Goal: Task Accomplishment & Management: Complete application form

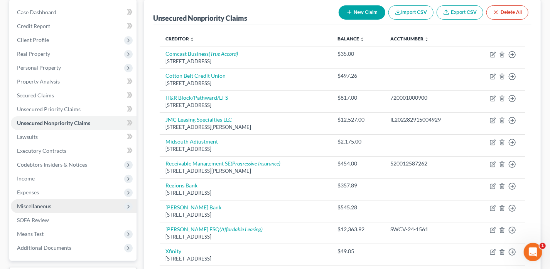
scroll to position [77, 0]
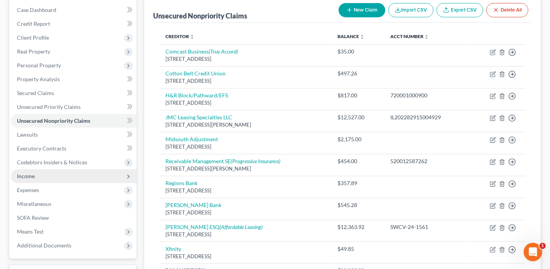
click at [39, 180] on span "Income" at bounding box center [74, 177] width 126 height 14
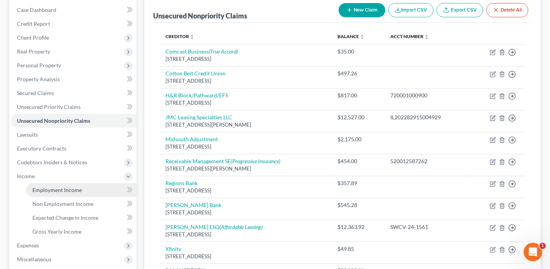
click at [54, 190] on span "Employment Income" at bounding box center [56, 190] width 49 height 7
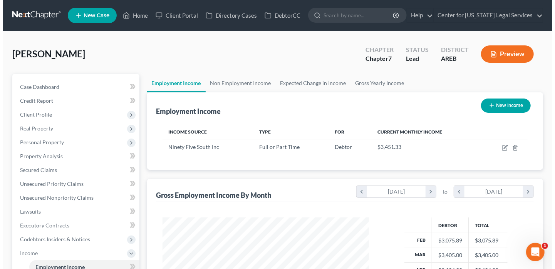
scroll to position [137, 222]
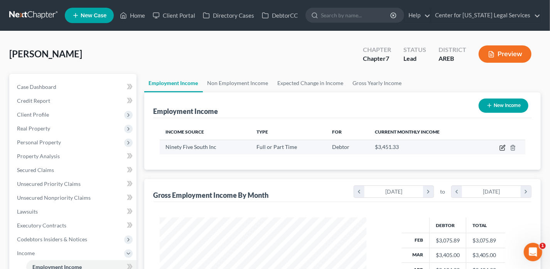
click at [502, 146] on icon "button" at bounding box center [502, 148] width 6 height 6
select select "0"
select select "35"
select select "3"
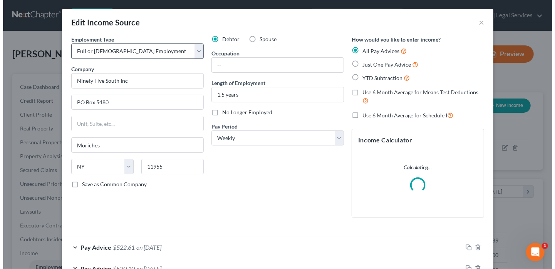
scroll to position [137, 225]
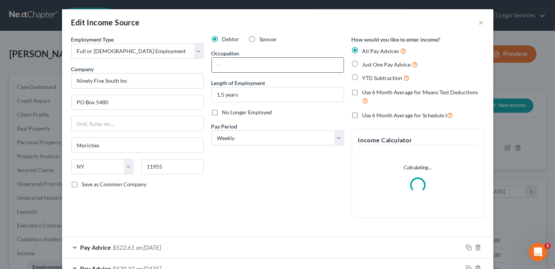
click at [235, 68] on input "text" at bounding box center [278, 65] width 132 height 15
type input "H"
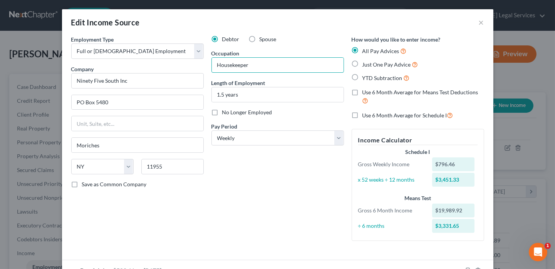
scroll to position [0, 0]
type input "Housekeeper"
click at [363, 94] on label "Use 6 Month Average for Means Test Deductions" at bounding box center [424, 97] width 122 height 17
click at [366, 94] on input "Use 6 Month Average for Means Test Deductions" at bounding box center [368, 91] width 5 height 5
checkbox input "true"
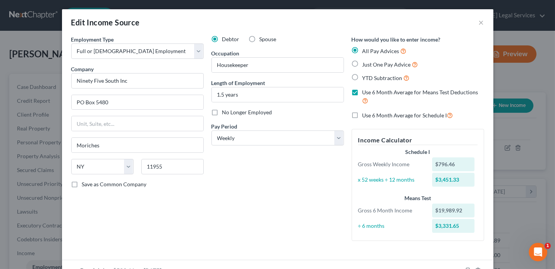
click at [363, 115] on label "Use 6 Month Average for Schedule I" at bounding box center [408, 115] width 91 height 9
click at [366, 115] on input "Use 6 Month Average for Schedule I" at bounding box center [368, 113] width 5 height 5
checkbox input "true"
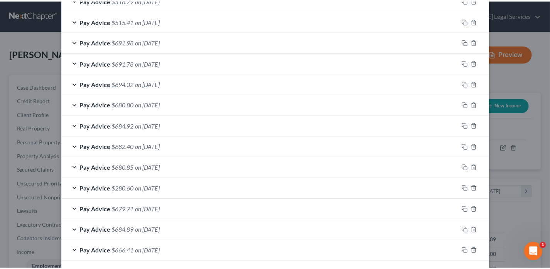
scroll to position [596, 0]
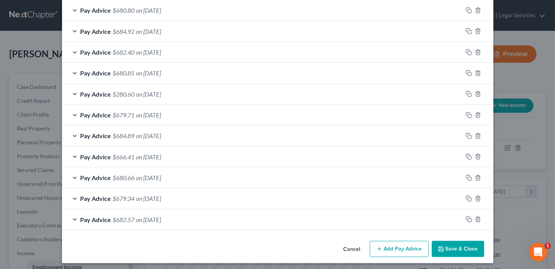
click at [445, 245] on button "Save & Close" at bounding box center [458, 249] width 52 height 16
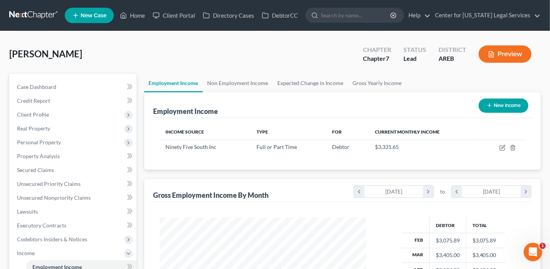
scroll to position [193, 0]
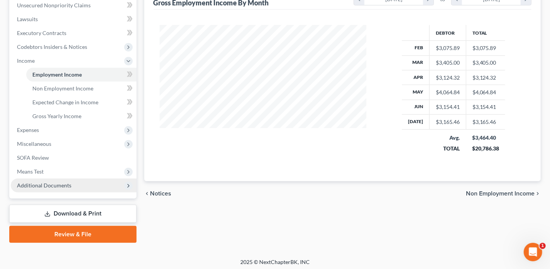
click at [59, 186] on span "Additional Documents" at bounding box center [44, 185] width 54 height 7
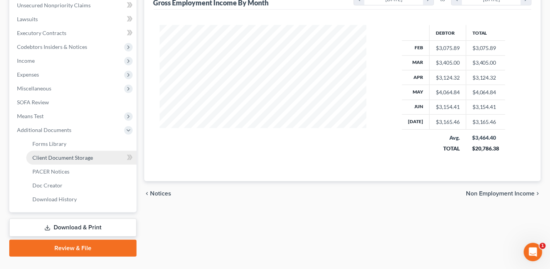
click at [74, 155] on span "Client Document Storage" at bounding box center [62, 158] width 61 height 7
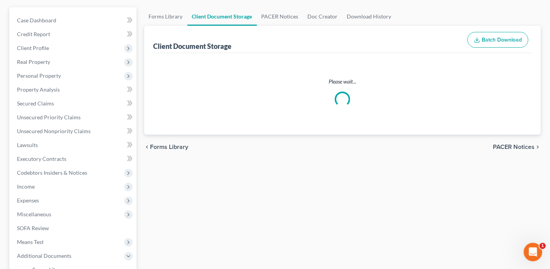
select select "4"
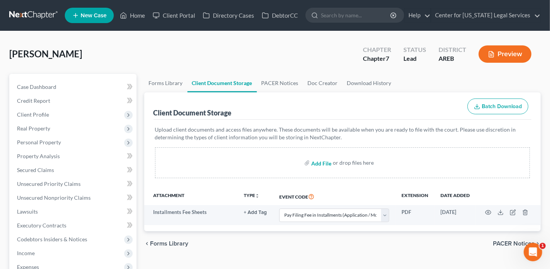
click at [323, 159] on input "file" at bounding box center [320, 163] width 19 height 14
type input "C:\fakepath\CCC [DATE] [PERSON_NAME].pdf"
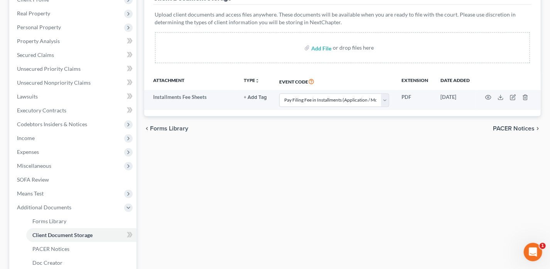
scroll to position [116, 0]
select select "4"
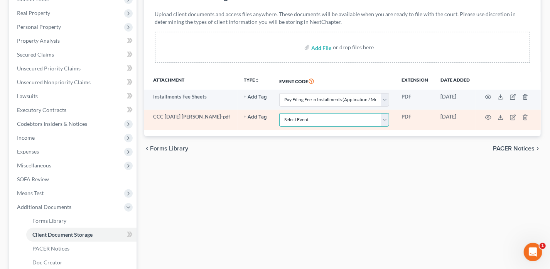
click at [296, 117] on select "Select Event Certificate of Credit Counseling - Debtor Certificate of Credit Co…" at bounding box center [334, 119] width 110 height 13
select select "0"
click at [279, 113] on select "Select Event Certificate of Credit Counseling - Debtor Certificate of Credit Co…" at bounding box center [334, 119] width 110 height 13
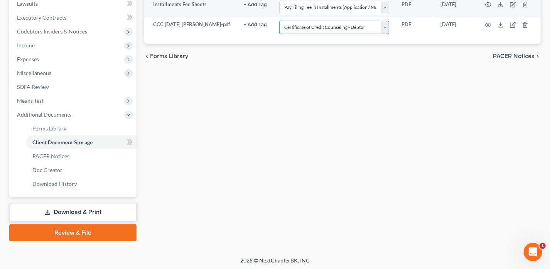
scroll to position [209, 0]
